Goal: Task Accomplishment & Management: Use online tool/utility

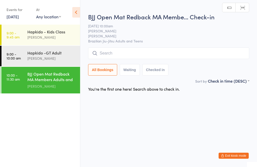
click at [151, 48] on input "search" at bounding box center [168, 53] width 161 height 12
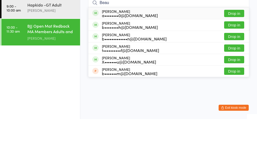
type input "Beau"
click at [129, 67] on div "[PERSON_NAME] b••••••••h@[DOMAIN_NAME] Drop in" at bounding box center [168, 72] width 160 height 11
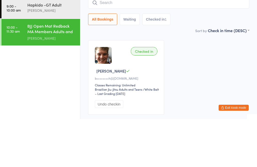
scroll to position [34, 0]
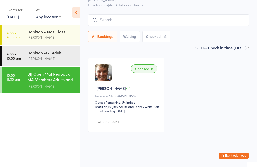
click at [57, 53] on div "Hapkido -GT Adult" at bounding box center [51, 53] width 48 height 6
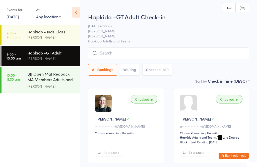
click at [146, 48] on input "search" at bounding box center [168, 53] width 161 height 12
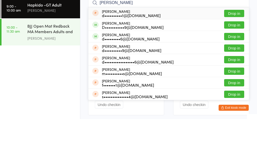
type input "[PERSON_NAME]"
click at [239, 81] on button "Drop in" at bounding box center [234, 84] width 20 height 7
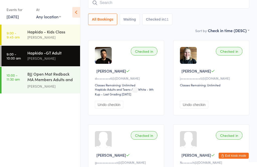
click at [149, 9] on input "search" at bounding box center [168, 3] width 161 height 12
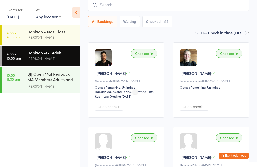
scroll to position [45, 0]
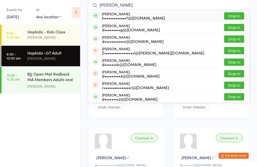
type input "[PERSON_NAME]"
click at [236, 17] on button "Drop in" at bounding box center [234, 15] width 20 height 7
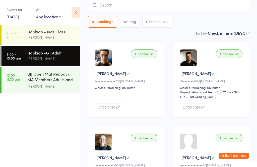
click at [46, 71] on div "BJJ Open Mat Redback MA Members Adults and Kids" at bounding box center [51, 77] width 48 height 12
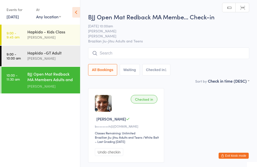
click at [136, 59] on input "search" at bounding box center [168, 53] width 161 height 12
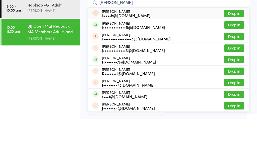
type input "[PERSON_NAME]"
click at [237, 69] on button "Drop in" at bounding box center [234, 72] width 20 height 7
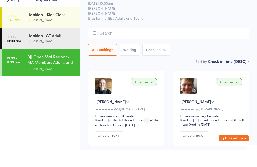
click at [33, 34] on div "[PERSON_NAME]" at bounding box center [51, 37] width 48 height 6
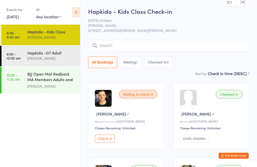
click at [43, 54] on div "Hapkido -GT Adult" at bounding box center [51, 53] width 48 height 6
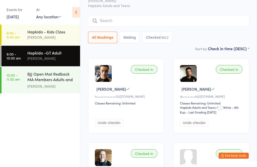
scroll to position [27, 0]
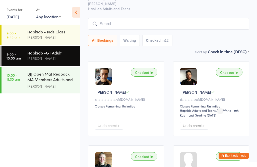
click at [192, 27] on input "search" at bounding box center [168, 24] width 161 height 12
